Goal: Task Accomplishment & Management: Manage account settings

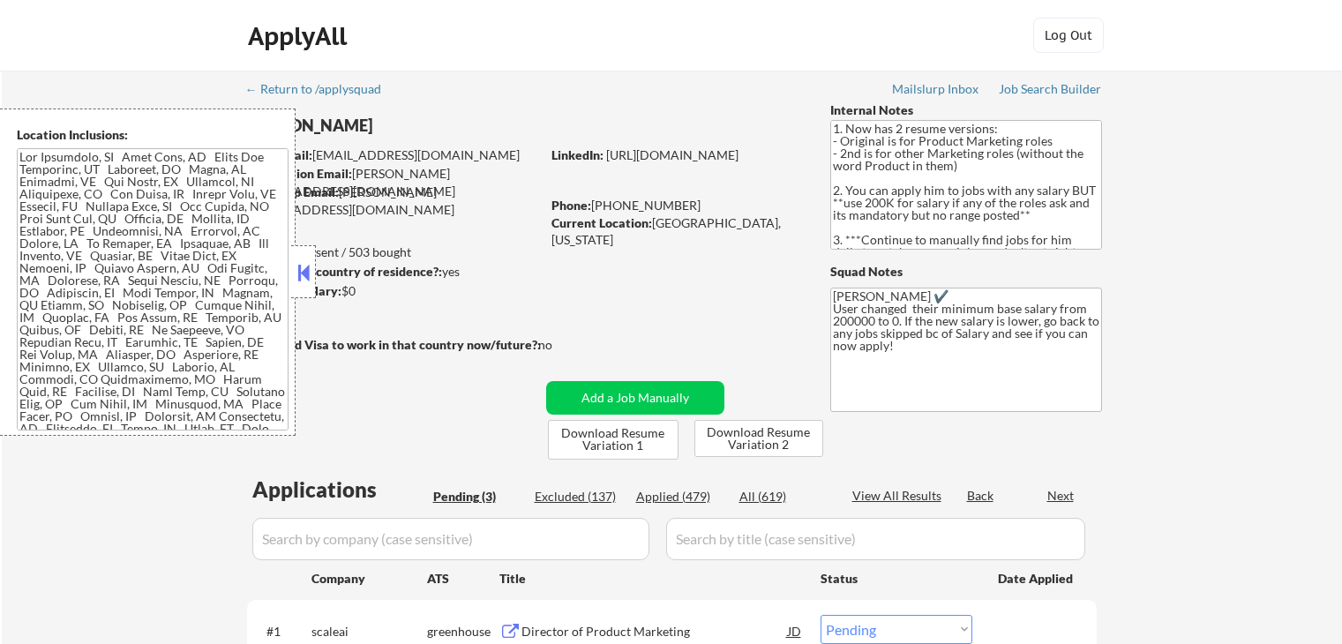
select select ""pending""
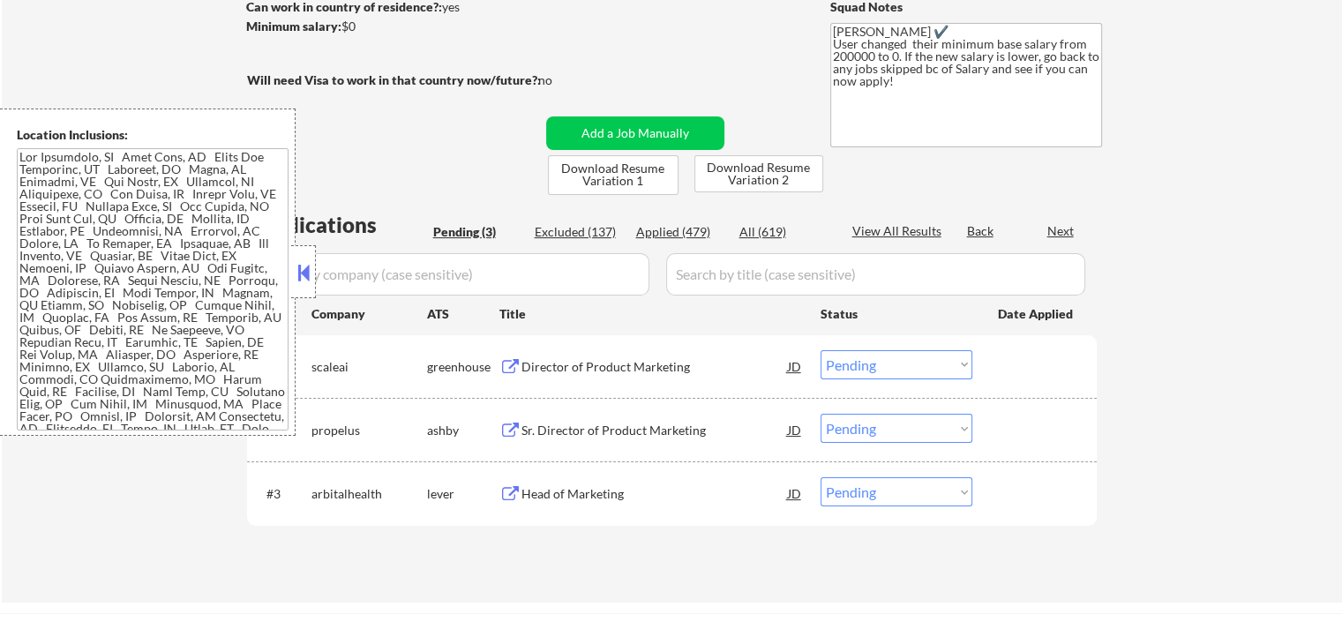
scroll to position [265, 0]
click at [509, 356] on div "Director of Product Marketing JD" at bounding box center [652, 366] width 304 height 32
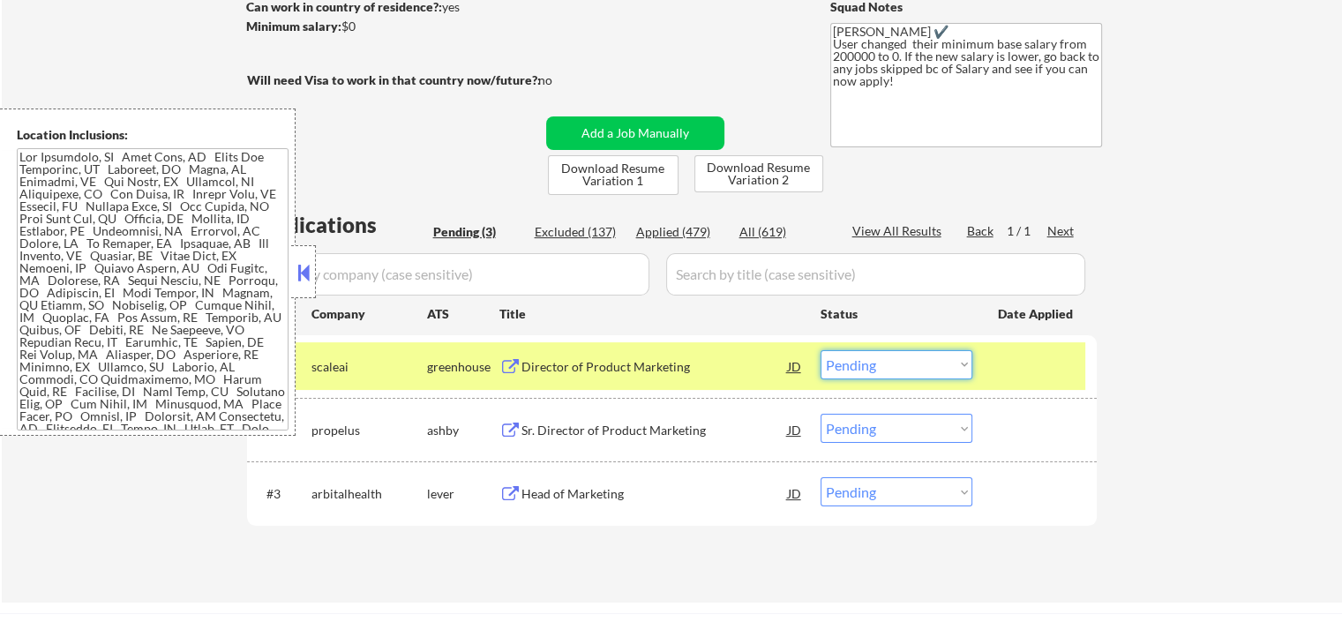
drag, startPoint x: 893, startPoint y: 349, endPoint x: 886, endPoint y: 368, distance: 19.8
click at [891, 356] on select "Choose an option... Pending Applied Excluded (Questions) Excluded (Expired) Exc…" at bounding box center [897, 364] width 152 height 29
click at [821, 350] on select "Choose an option... Pending Applied Excluded (Questions) Excluded (Expired) Exc…" at bounding box center [897, 364] width 152 height 29
select select ""pending""
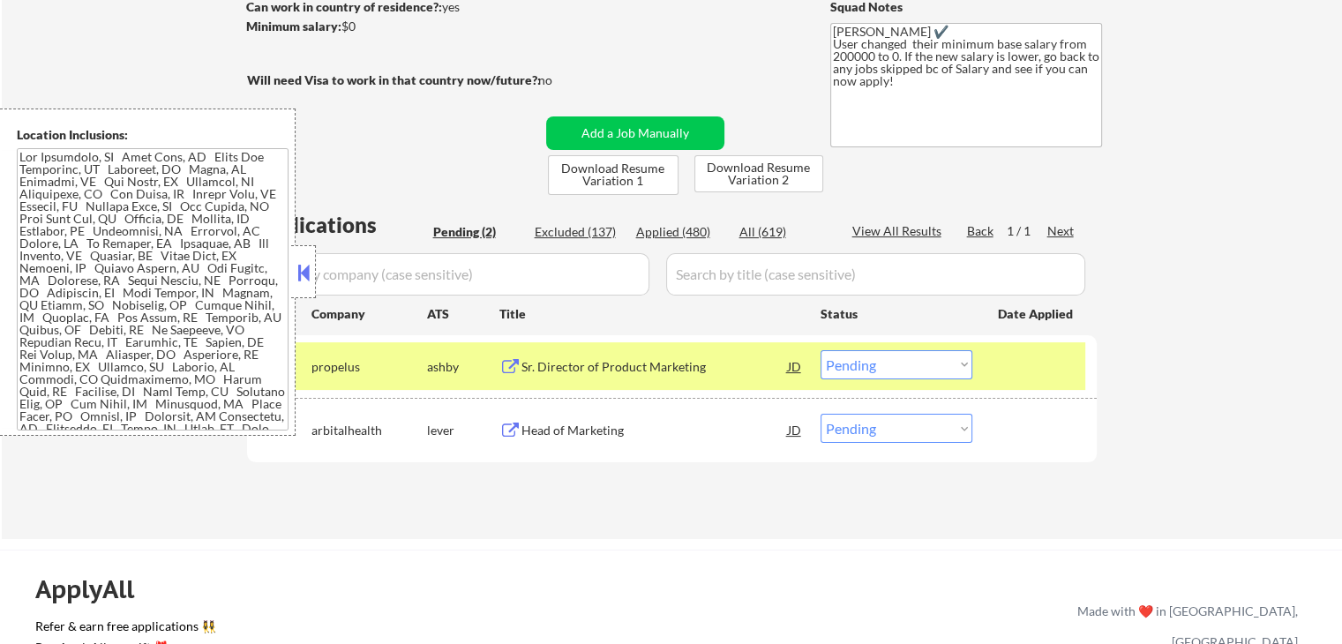
click at [512, 368] on button at bounding box center [511, 367] width 22 height 17
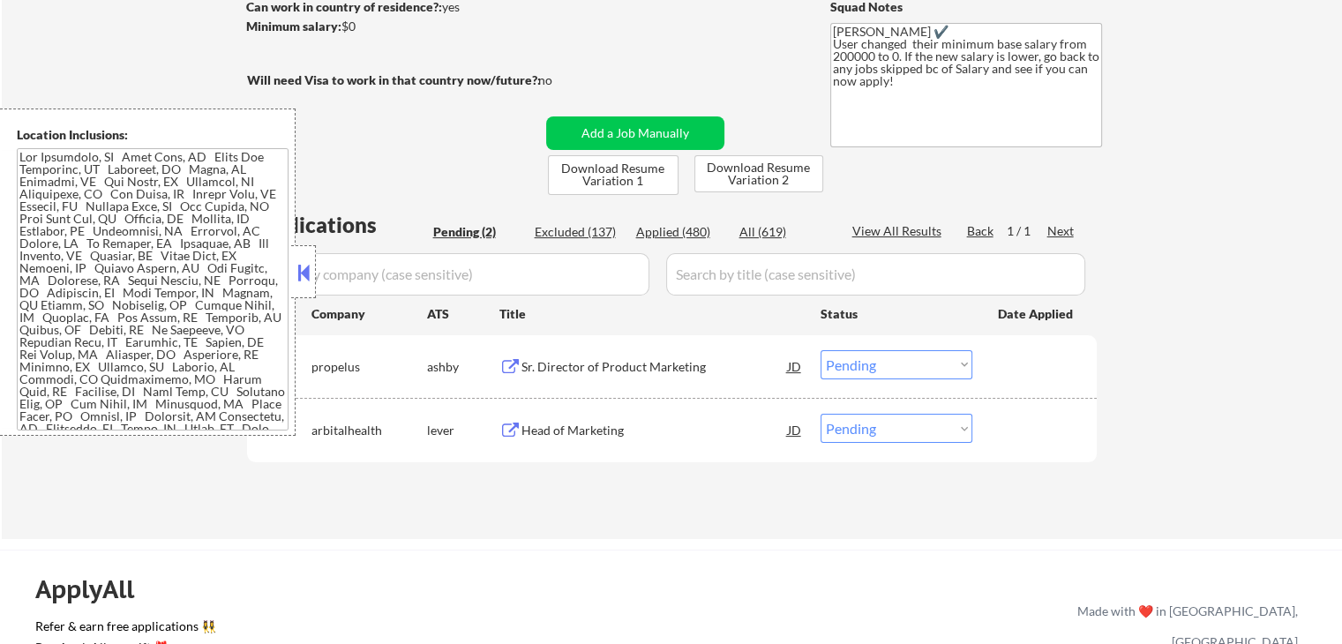
click at [511, 432] on button at bounding box center [511, 431] width 22 height 17
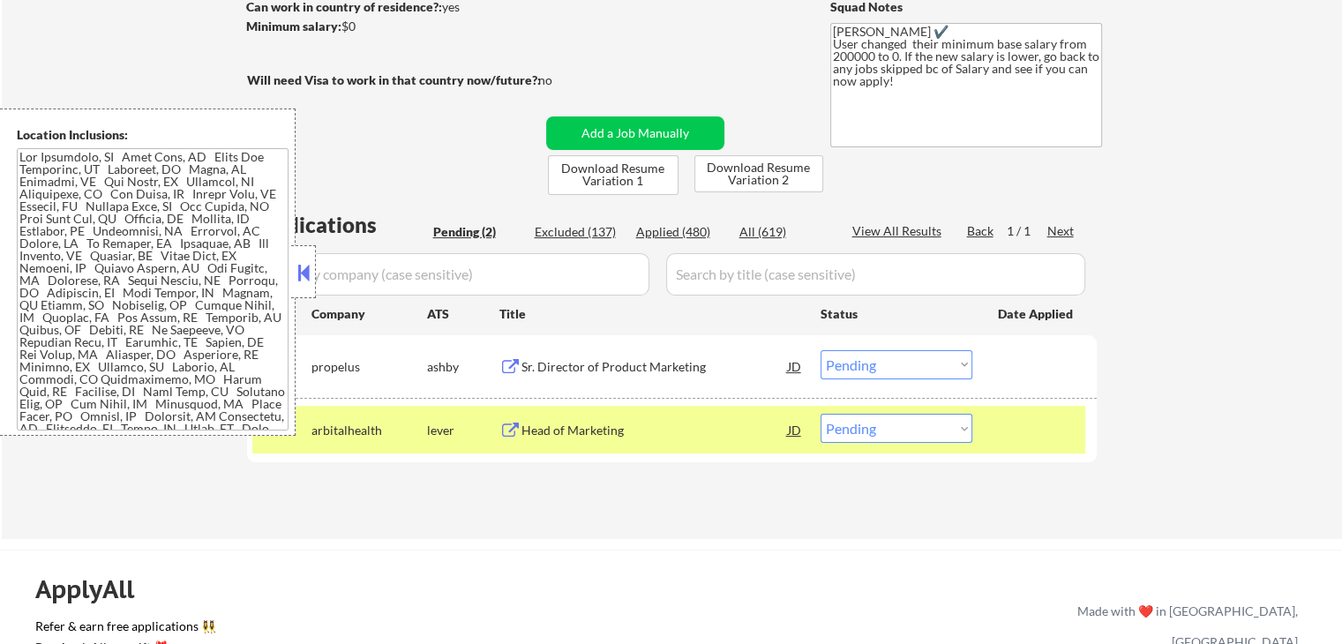
click at [875, 424] on select "Choose an option... Pending Applied Excluded (Questions) Excluded (Expired) Exc…" at bounding box center [897, 428] width 152 height 29
select select ""applied""
click at [821, 414] on select "Choose an option... Pending Applied Excluded (Questions) Excluded (Expired) Exc…" at bounding box center [897, 428] width 152 height 29
